Goal: Task Accomplishment & Management: Manage account settings

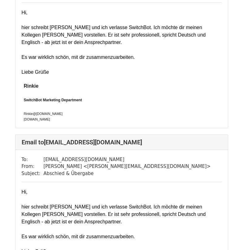
scroll to position [464, 0]
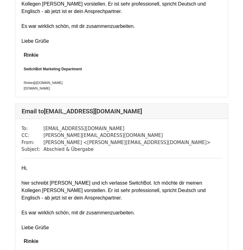
scroll to position [6458, 0]
